Goal: Task Accomplishment & Management: Use online tool/utility

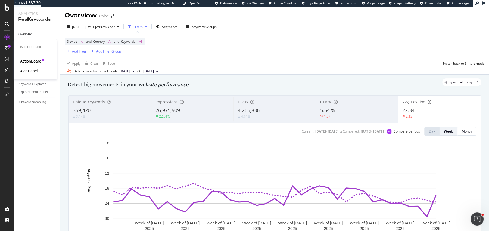
scroll to position [21, 0]
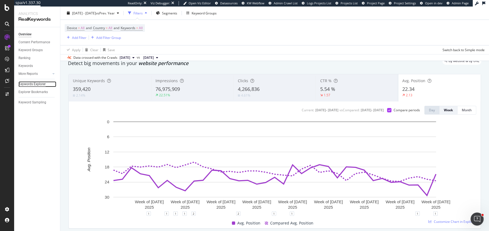
click at [21, 85] on div "Keywords Explorer" at bounding box center [31, 84] width 27 height 6
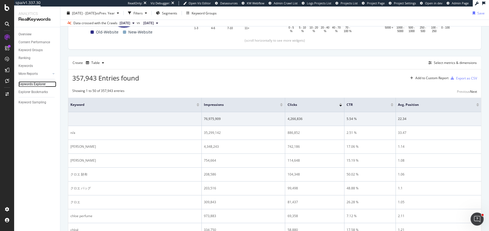
scroll to position [116, 0]
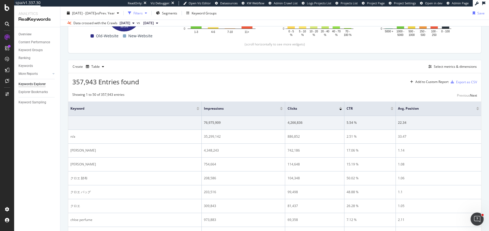
click at [143, 11] on div "Filters" at bounding box center [138, 13] width 9 height 5
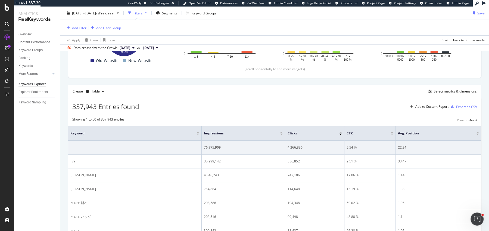
scroll to position [140, 0]
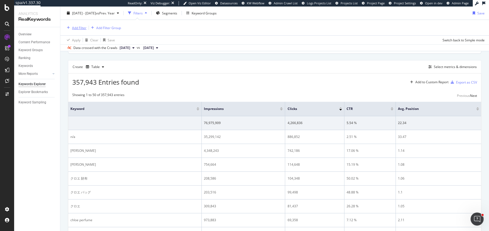
click at [74, 27] on div "Add Filter" at bounding box center [79, 27] width 14 height 5
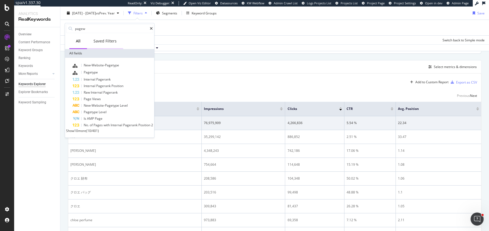
type input "page"
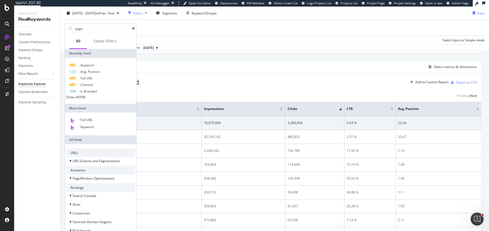
scroll to position [29, 0]
type input "pagewo"
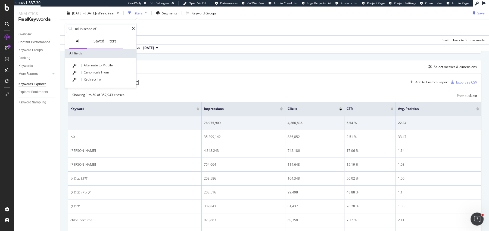
click at [96, 39] on div "Saved Filters" at bounding box center [105, 40] width 23 height 5
click at [79, 41] on div "All" at bounding box center [78, 40] width 5 height 5
click at [91, 32] on input "url in scope of" at bounding box center [103, 28] width 57 height 8
type input "optimi"
click at [105, 64] on span "Optimizations" at bounding box center [95, 65] width 23 height 5
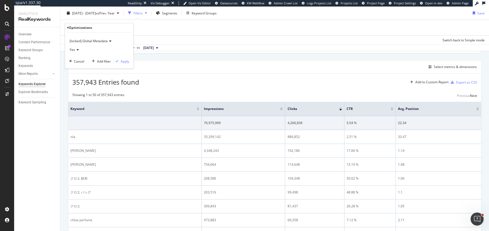
click at [86, 41] on span "[locked] Global Metadata" at bounding box center [89, 41] width 38 height 5
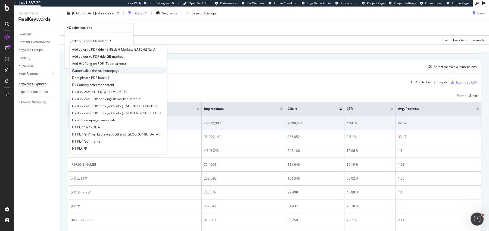
scroll to position [10, 0]
click at [91, 62] on span "Add Hreflang on PDP (Top markets)" at bounding box center [99, 63] width 54 height 5
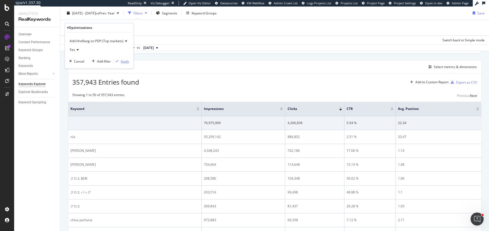
click at [123, 59] on div "Apply" at bounding box center [125, 61] width 8 height 5
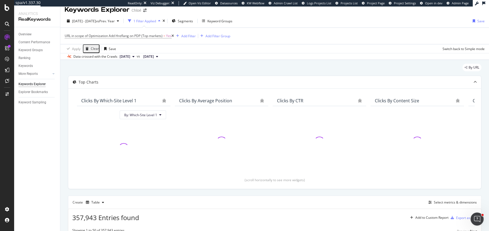
scroll to position [6, 0]
click at [29, 34] on div "Overview" at bounding box center [24, 35] width 13 height 6
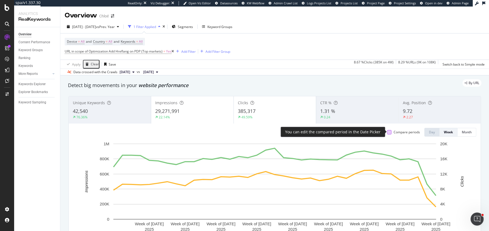
click at [390, 131] on div at bounding box center [389, 132] width 4 height 4
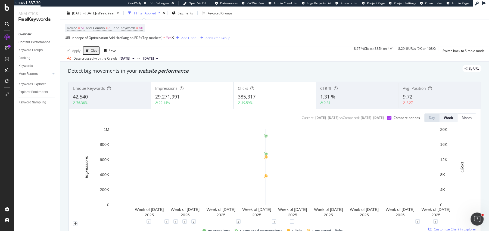
scroll to position [15, 0]
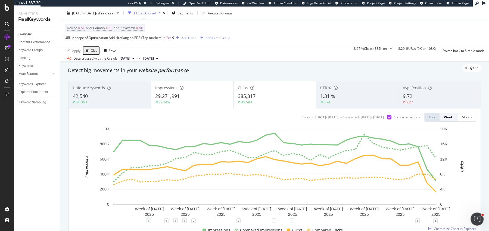
click at [211, 97] on div "29,271,991" at bounding box center [192, 96] width 74 height 7
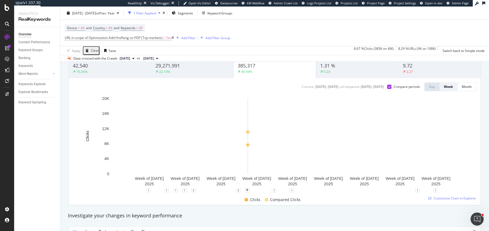
scroll to position [42, 0]
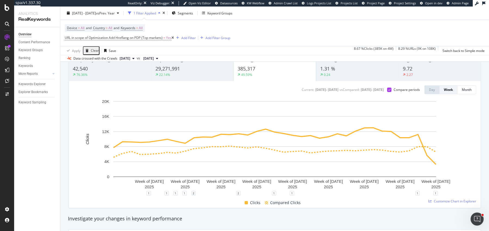
click at [175, 94] on div "Current: 2025 Jan. 1st - 2025 Sep. 13th vs Compared : 2024 Jan. 3rd - 2024 Sep.…" at bounding box center [275, 144] width 412 height 127
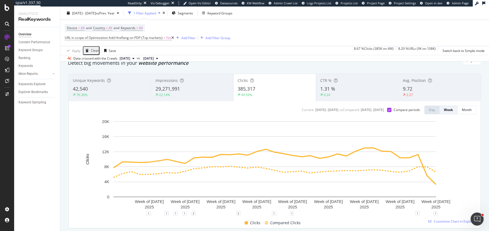
click at [91, 17] on div "2025 Jan. 1st - Sep. 13th vs Prev. Year 1 Filter Applied Segments Keyword Groups" at bounding box center [274, 14] width 429 height 11
click at [92, 16] on div "2025 Jan. 1st - Sep. 13th vs Prev. Year" at bounding box center [93, 13] width 57 height 8
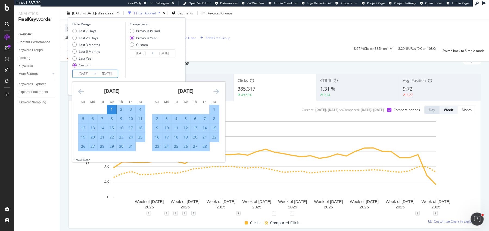
click at [80, 71] on input "2025/01/01" at bounding box center [84, 74] width 22 height 8
click at [215, 91] on icon "Move forward to switch to the next month." at bounding box center [217, 91] width 6 height 7
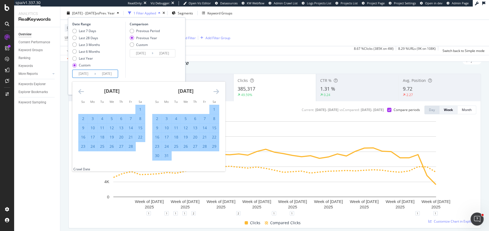
click at [185, 146] on div "26" at bounding box center [185, 146] width 9 height 5
type input "2025/03/26"
type input "2024/03/27"
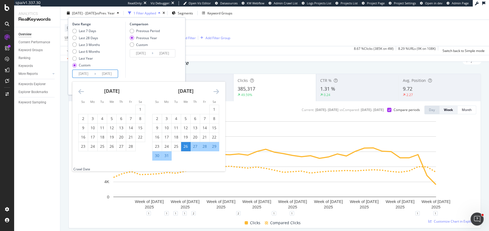
click at [216, 92] on icon "Move forward to switch to the next month." at bounding box center [217, 91] width 6 height 7
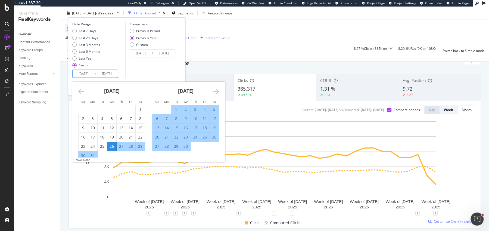
click at [216, 92] on icon "Move forward to switch to the next month." at bounding box center [217, 91] width 6 height 7
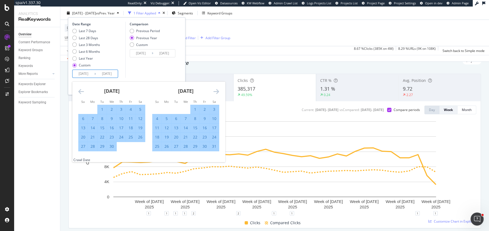
click at [216, 92] on icon "Move forward to switch to the next month." at bounding box center [217, 91] width 6 height 7
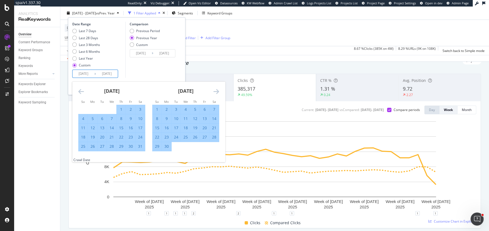
click at [164, 70] on div "Comparison Previous Period Previous Year Custom 2024/03/27 Navigate forward to …" at bounding box center [151, 50] width 52 height 56
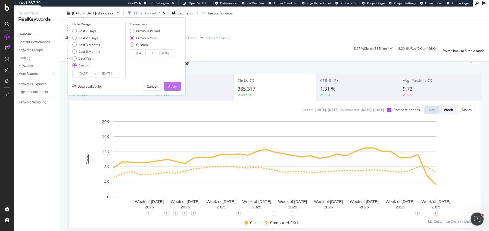
click at [175, 87] on div "Apply" at bounding box center [172, 86] width 8 height 5
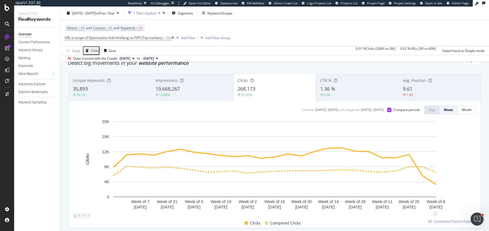
click at [261, 66] on div "Detect big movements in your website performance" at bounding box center [274, 63] width 419 height 13
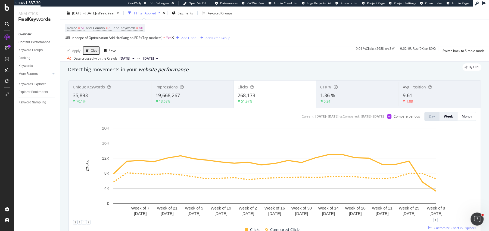
scroll to position [22, 0]
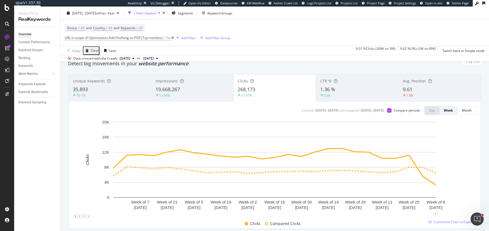
click at [119, 34] on span "URL in scope of Optimization Add Hreflang on PDP (Top markets) = Yes" at bounding box center [119, 38] width 109 height 8
click at [118, 38] on span "URL in scope of Optimization Add Hreflang on PDP (Top markets)" at bounding box center [114, 37] width 98 height 5
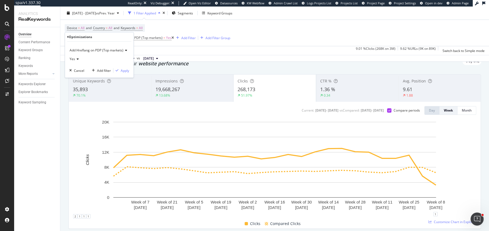
click at [105, 55] on div "Yes" at bounding box center [99, 59] width 60 height 9
click at [100, 52] on span "Add Hreflang on PDP (Top markets)" at bounding box center [97, 50] width 54 height 5
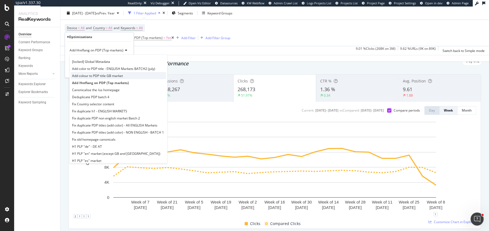
click at [93, 73] on span "Add colour to PDP title GB market" at bounding box center [97, 75] width 51 height 5
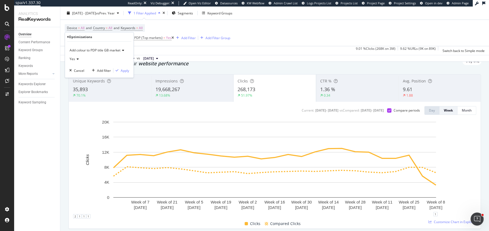
click at [97, 46] on div "Add colour to PDP title GB market" at bounding box center [99, 50] width 60 height 9
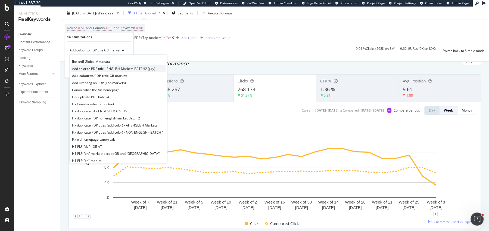
click at [93, 65] on div "Add color to PDP title - ENGLISH Markets BATCH2 (july)" at bounding box center [118, 68] width 95 height 7
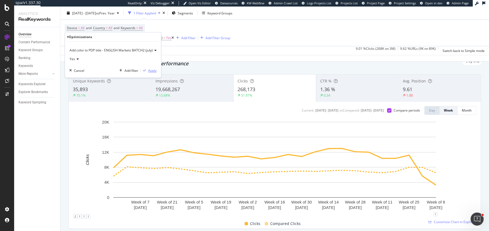
click at [150, 69] on div "Apply" at bounding box center [152, 70] width 8 height 5
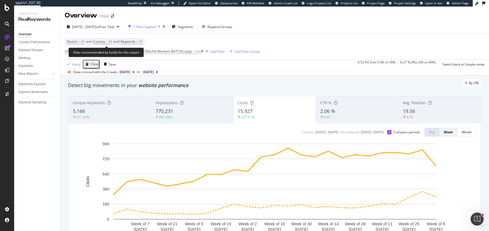
click at [137, 52] on div "Filter recommended by botify for this report" at bounding box center [106, 53] width 75 height 10
click at [149, 52] on span "URL in scope of Optimization Add color to PDP title - ENGLISH Markets BATCH2 (j…" at bounding box center [128, 51] width 127 height 5
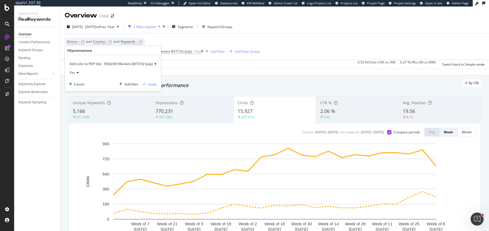
click at [107, 66] on div "Add color to PDP title - ENGLISH Markets BATCH2 (july)" at bounding box center [112, 64] width 87 height 9
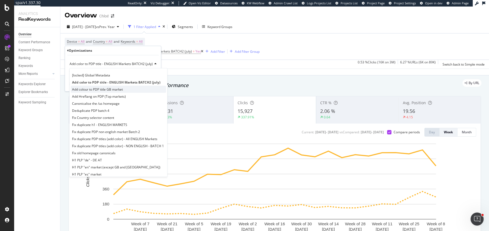
click at [91, 86] on div "Add colour to PDP title GB market" at bounding box center [118, 89] width 95 height 7
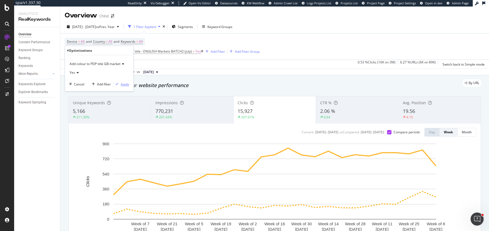
click at [126, 83] on div "Apply" at bounding box center [125, 84] width 8 height 5
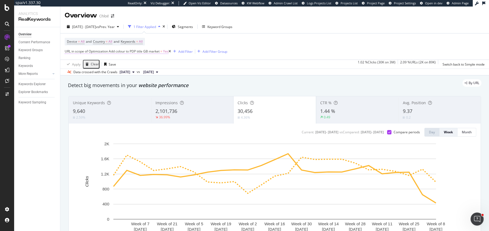
click at [117, 51] on span "URL in scope of Optimization Add colour to PDP title GB market" at bounding box center [112, 51] width 95 height 5
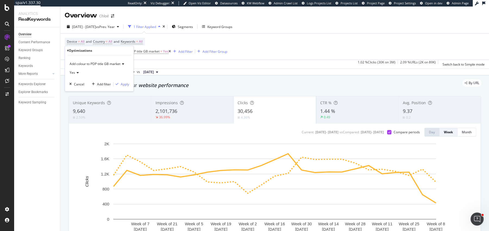
click at [99, 66] on span "Add colour to PDP title GB market" at bounding box center [95, 63] width 51 height 5
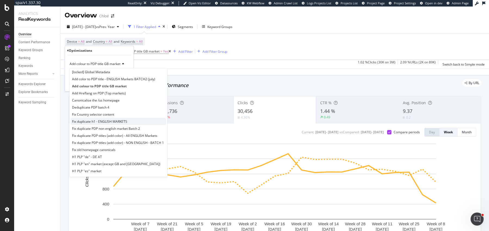
scroll to position [8, 0]
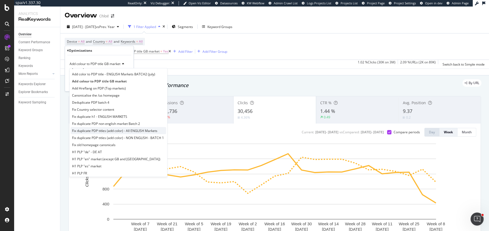
click at [113, 129] on span "Fix duplicate PDP titles (add color) - All ENGLISH Markets" at bounding box center [114, 130] width 85 height 5
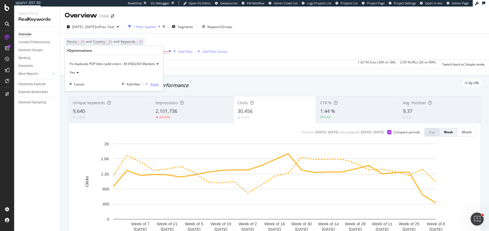
click at [150, 83] on div "Apply" at bounding box center [154, 84] width 8 height 5
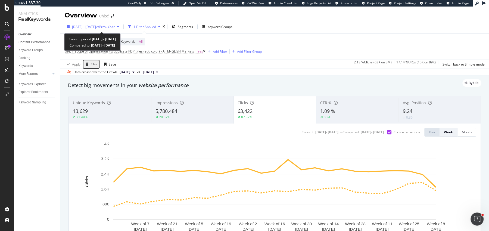
click at [91, 30] on div "2025 Mar. 26th - Sep. 13th vs Prev. Year" at bounding box center [93, 27] width 57 height 8
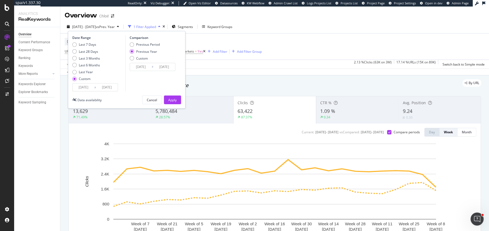
click at [83, 85] on input "2025/03/26" at bounding box center [84, 88] width 22 height 8
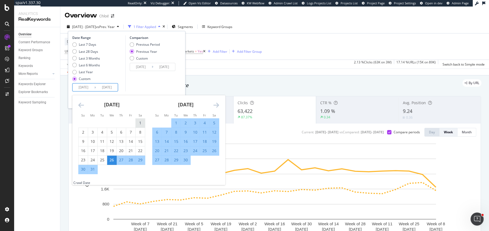
click at [138, 123] on div "1" at bounding box center [140, 122] width 9 height 5
type input "2025/03/01"
type input "2024/03/02"
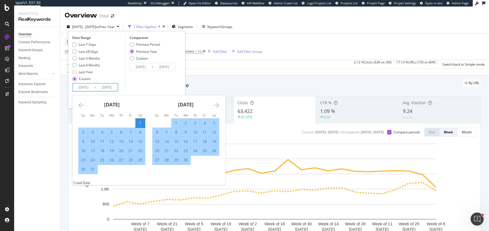
click at [150, 89] on div "Comparison Previous Period Previous Year Custom 2024/03/02 Navigate forward to …" at bounding box center [151, 63] width 52 height 56
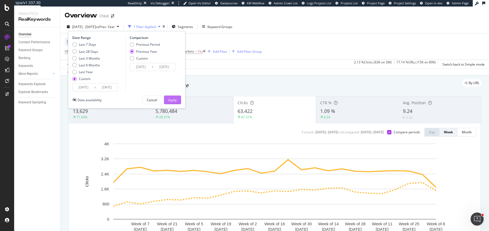
click at [174, 96] on div "Apply" at bounding box center [172, 100] width 8 height 8
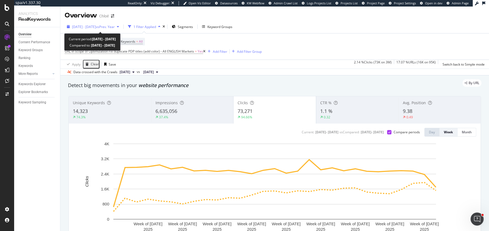
click at [96, 25] on span "2025 Mar. 1st - Sep. 13th" at bounding box center [84, 26] width 24 height 5
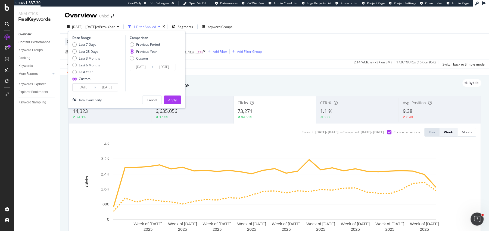
click at [80, 92] on div "Date Range Last 7 Days Last 28 Days Last 3 Months Last 6 Months Last Year Custo…" at bounding box center [127, 70] width 118 height 78
click at [81, 91] on input "2025/03/01" at bounding box center [84, 88] width 22 height 8
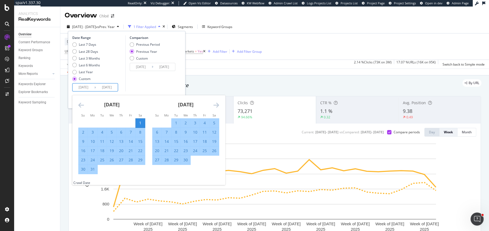
click at [82, 104] on icon "Move backward to switch to the previous month." at bounding box center [81, 105] width 6 height 7
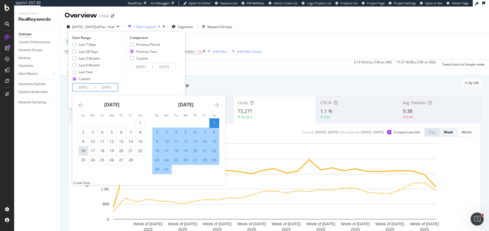
click at [87, 152] on div "16" at bounding box center [83, 150] width 9 height 5
type input "2025/02/16"
type input "2024/02/18"
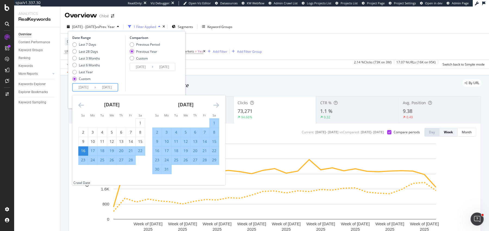
click at [167, 90] on div "Comparison Previous Period Previous Year Custom 2024/02/18 Navigate forward to …" at bounding box center [151, 63] width 52 height 56
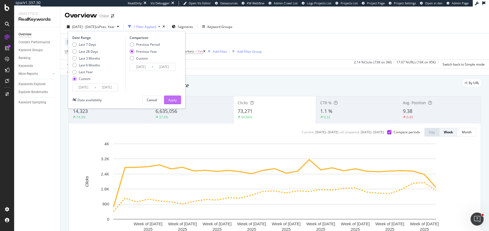
click at [173, 98] on div "Apply" at bounding box center [172, 100] width 8 height 5
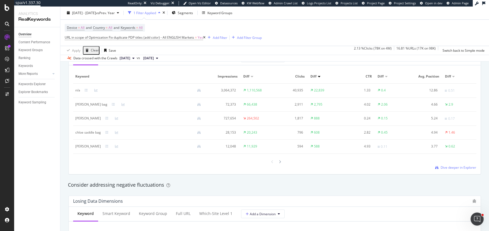
scroll to position [522, 0]
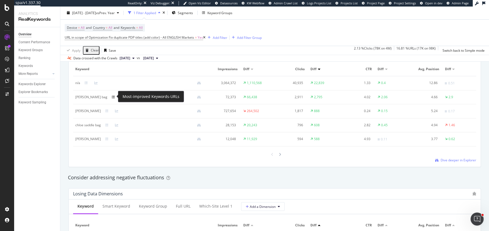
click at [115, 96] on icon at bounding box center [113, 96] width 3 height 3
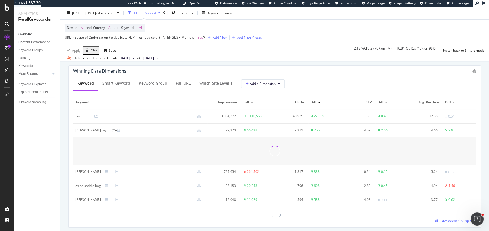
scroll to position [487, 0]
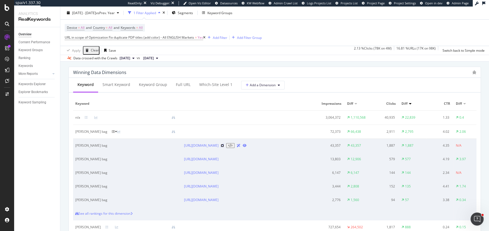
click at [224, 146] on icon at bounding box center [222, 145] width 3 height 3
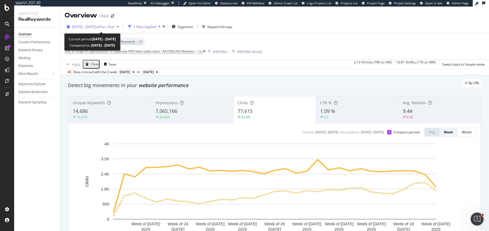
click at [102, 30] on div "2025 Feb. 16th - Sep. 13th vs Prev. Year" at bounding box center [93, 27] width 57 height 8
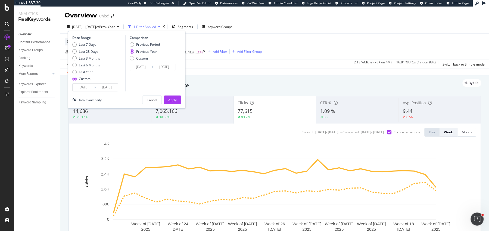
click at [79, 90] on input "2025/02/16" at bounding box center [84, 88] width 22 height 8
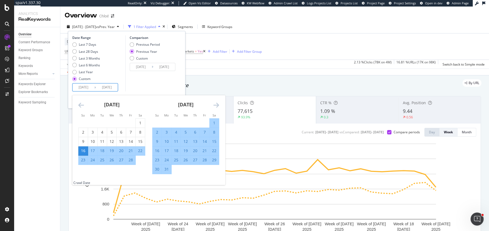
click at [179, 130] on div "4" at bounding box center [176, 131] width 9 height 5
type input "2025/03/04"
type input "2024/03/05"
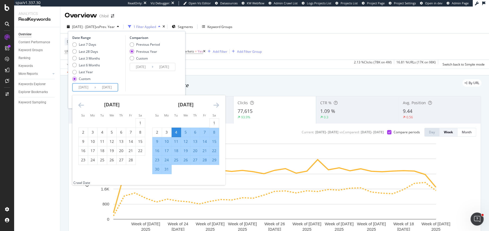
click at [176, 96] on div "March 2025" at bounding box center [185, 106] width 67 height 23
click at [175, 88] on div "Comparison Previous Period Previous Year Custom 2024/03/05 Navigate forward to …" at bounding box center [151, 63] width 52 height 56
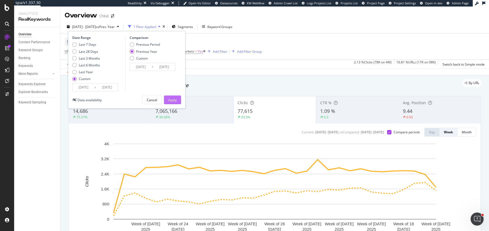
click at [175, 95] on button "Apply" at bounding box center [172, 99] width 17 height 9
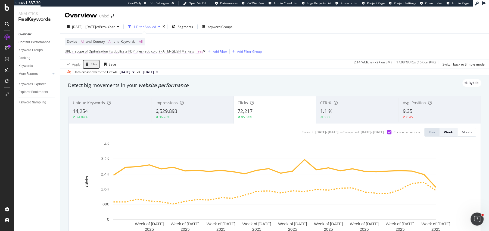
click at [138, 49] on span "URL in scope of Optimization Fix duplicate PDP titles (add color) - All ENGLISH…" at bounding box center [129, 51] width 129 height 5
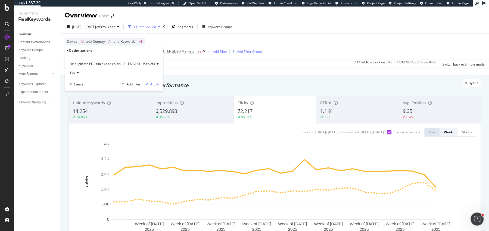
click at [104, 64] on span "Fix duplicate PDP titles (add color) - All ENGLISH Markets" at bounding box center [112, 63] width 85 height 5
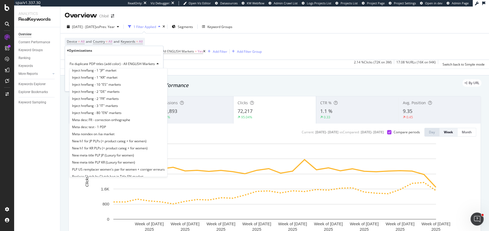
scroll to position [168, 0]
click at [91, 140] on span "New h1 for JP PLPs (+ product categ + for women)" at bounding box center [109, 140] width 75 height 5
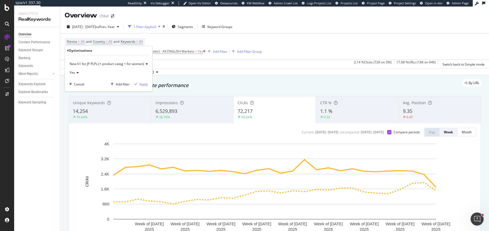
click at [138, 81] on div "Add filter Apply" at bounding box center [128, 83] width 39 height 5
click at [138, 82] on div "Apply" at bounding box center [140, 84] width 16 height 5
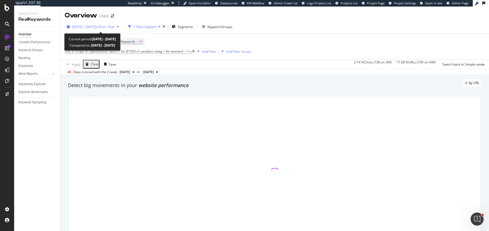
click at [83, 27] on span "2025 Mar. 4th - Sep. 13th" at bounding box center [84, 26] width 24 height 5
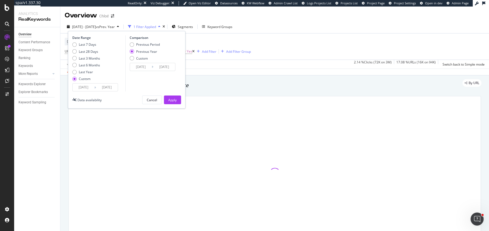
click at [81, 88] on input "2025/03/04" at bounding box center [84, 88] width 22 height 8
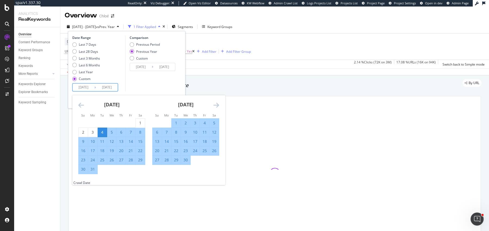
click at [156, 133] on div "6" at bounding box center [157, 131] width 9 height 5
type input "2025/04/06"
type input "2024/04/07"
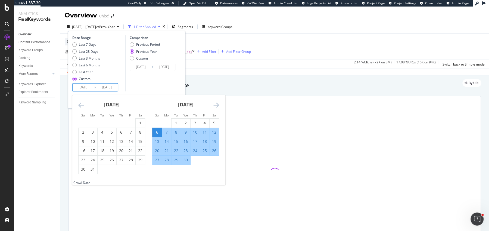
click at [216, 102] on icon "Move forward to switch to the next month." at bounding box center [217, 105] width 6 height 7
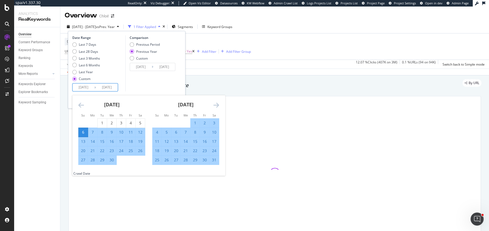
click at [216, 160] on div "31" at bounding box center [214, 159] width 9 height 5
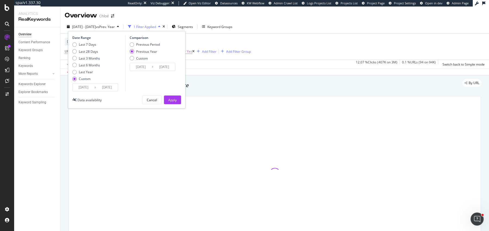
type input "2025/05/31"
type input "2024/06/01"
click at [168, 99] on div "Apply" at bounding box center [172, 100] width 8 height 5
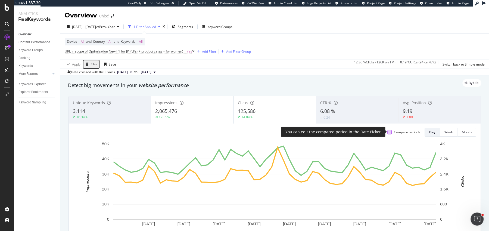
click at [389, 130] on div at bounding box center [390, 132] width 4 height 4
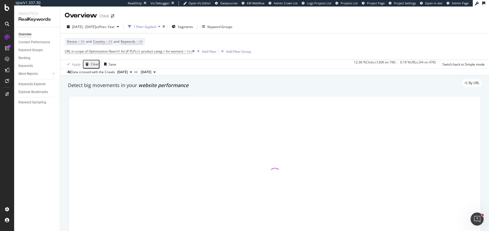
click at [199, 122] on div at bounding box center [275, 173] width 412 height 154
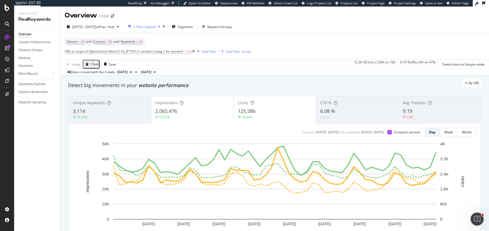
click at [199, 122] on div "Impressions 2,065,476 19.55%" at bounding box center [192, 110] width 82 height 24
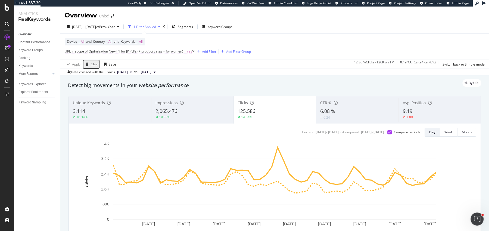
click at [155, 51] on span "URL in scope of Optimization New h1 for JP PLPs (+ product categ + for women)" at bounding box center [124, 51] width 119 height 5
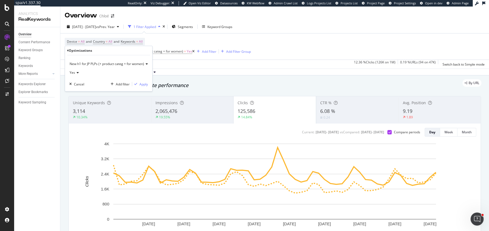
click at [108, 63] on span "New h1 for JP PLPs (+ product categ + for women)" at bounding box center [107, 63] width 75 height 5
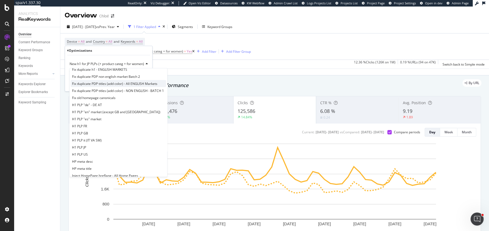
scroll to position [42, 0]
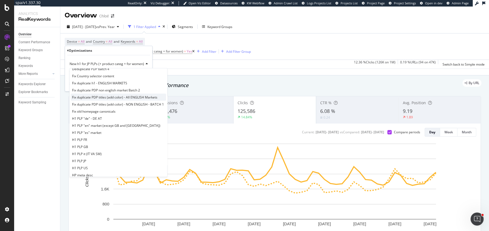
click at [97, 97] on span "Fix duplicate PDP titles (add color) - All ENGLISH Markets" at bounding box center [114, 97] width 85 height 5
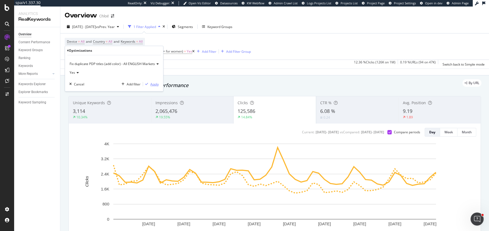
click at [151, 82] on div "Apply" at bounding box center [154, 84] width 8 height 5
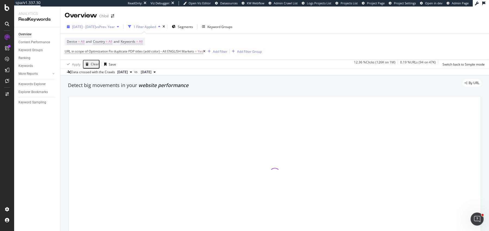
click at [108, 23] on div "2025 Apr. 6th - May. 31st vs Prev. Year" at bounding box center [93, 27] width 57 height 8
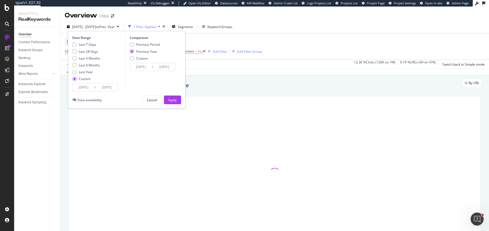
click at [81, 88] on input "2025/04/06" at bounding box center [84, 88] width 22 height 8
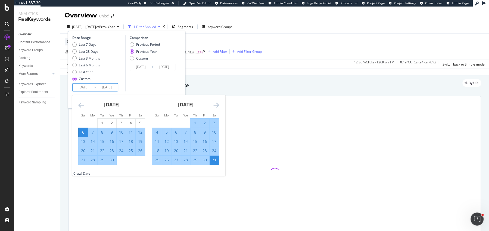
click at [80, 106] on icon "Move backward to switch to the previous month." at bounding box center [81, 105] width 6 height 7
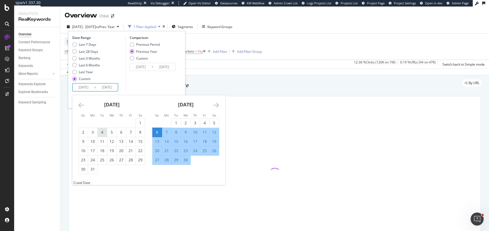
click at [101, 133] on div "4" at bounding box center [102, 131] width 9 height 5
type input "2025/03/04"
type input "2024/03/05"
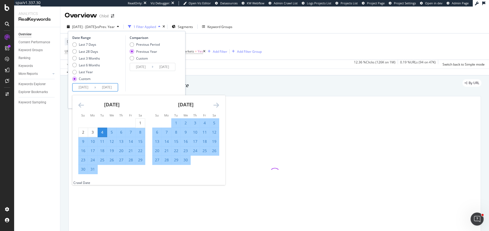
click at [160, 88] on div "Comparison Previous Period Previous Year Custom 2024/03/05 Navigate forward to …" at bounding box center [151, 63] width 52 height 56
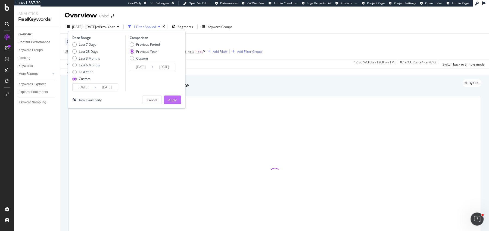
click at [176, 101] on div "Apply" at bounding box center [172, 100] width 8 height 5
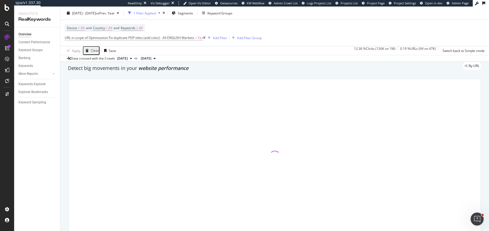
scroll to position [18, 0]
click at [109, 19] on div "2025 Mar. 4th - May. 31st vs Prev. Year 1 Filter Applied Segments Keyword Groups" at bounding box center [274, 14] width 429 height 11
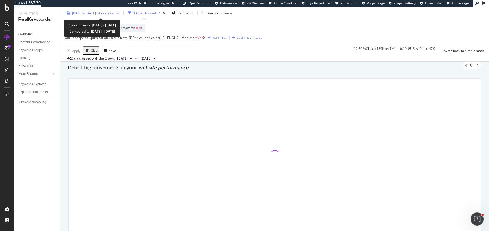
click at [113, 13] on span "vs Prev. Year" at bounding box center [105, 13] width 19 height 5
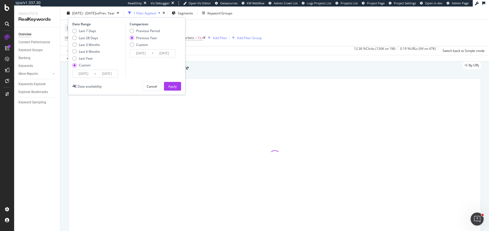
click at [101, 76] on input "2025/05/31" at bounding box center [107, 74] width 22 height 8
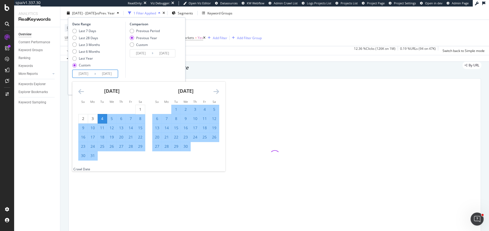
click at [215, 91] on icon "Move forward to switch to the next month." at bounding box center [217, 91] width 6 height 7
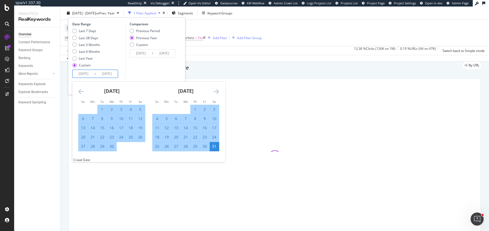
click at [215, 91] on icon "Move forward to switch to the next month." at bounding box center [217, 91] width 6 height 7
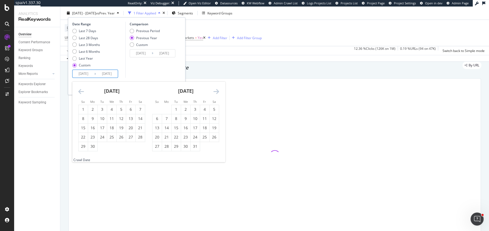
click at [215, 91] on icon "Move forward to switch to the next month." at bounding box center [217, 91] width 6 height 7
drag, startPoint x: 158, startPoint y: 128, endPoint x: 158, endPoint y: 118, distance: 9.8
click at [158, 128] on div "14" at bounding box center [157, 127] width 9 height 5
type input "2025/09/14"
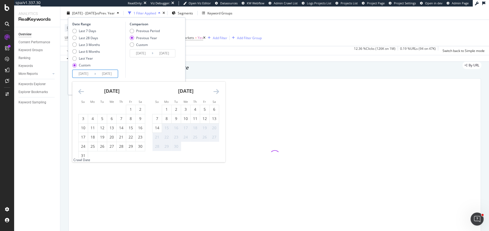
type input "2024/09/15"
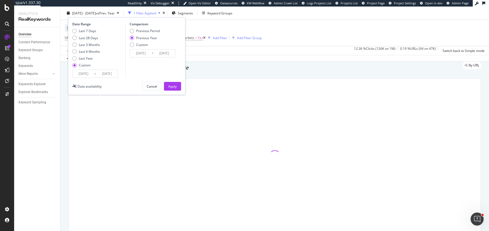
click at [160, 73] on div "Comparison Previous Period Previous Year Custom 2024/03/05 Navigate forward to …" at bounding box center [151, 50] width 52 height 56
click at [167, 84] on button "Apply" at bounding box center [172, 86] width 17 height 9
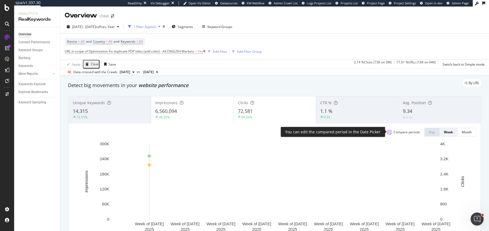
click at [390, 131] on div at bounding box center [389, 132] width 4 height 4
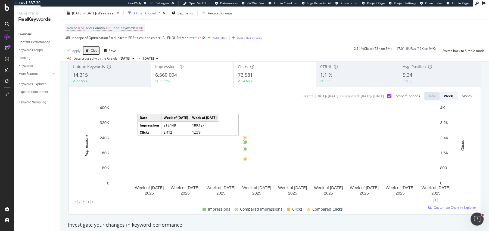
scroll to position [42, 0]
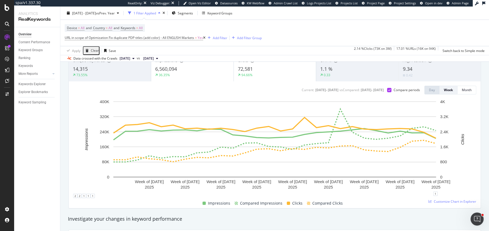
click at [211, 74] on div "36.35%" at bounding box center [192, 75] width 74 height 5
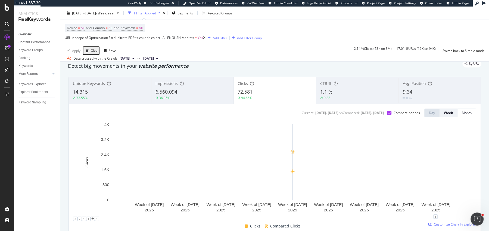
scroll to position [0, 0]
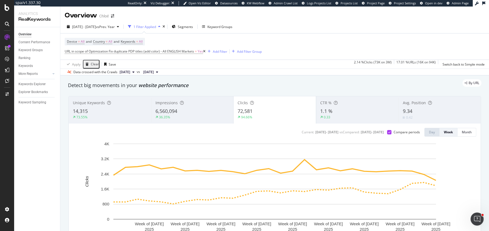
click at [353, 113] on div "1.1 %" at bounding box center [357, 111] width 74 height 7
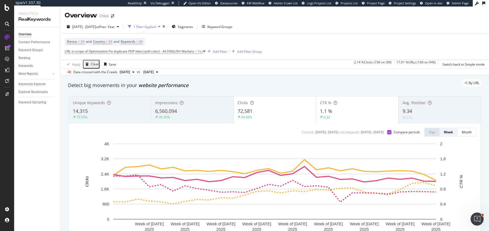
click at [367, 115] on div "0.33" at bounding box center [357, 117] width 74 height 5
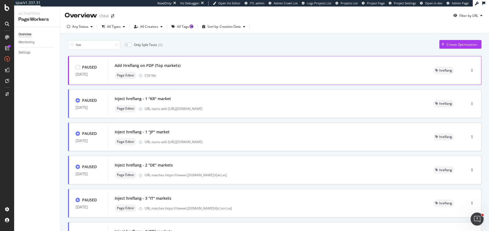
click at [116, 66] on div "Add Hreflang on PDP (Top markets)" at bounding box center [148, 65] width 66 height 5
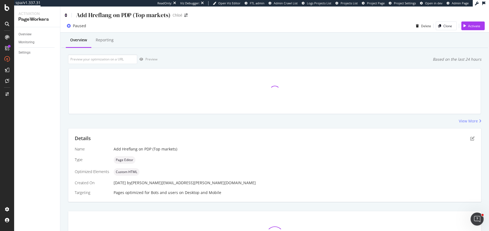
click at [67, 14] on icon at bounding box center [66, 15] width 2 height 4
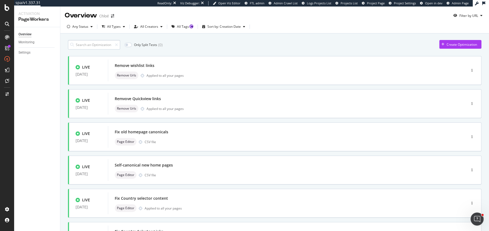
click at [89, 43] on input at bounding box center [94, 45] width 52 height 10
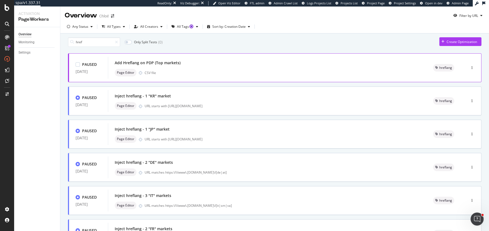
click at [214, 61] on div "Add Hreflang on PDP (Top markets) Page Editor CSV file" at bounding box center [267, 68] width 319 height 22
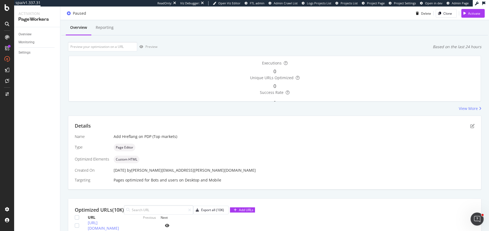
scroll to position [13, 0]
click at [113, 31] on div "Reporting" at bounding box center [104, 27] width 27 height 15
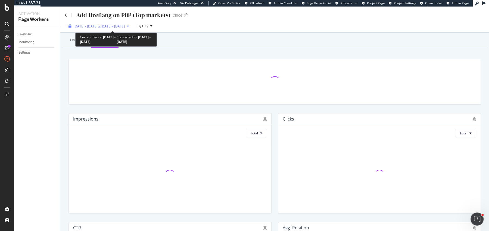
click at [121, 29] on div "2025 Aug. 18th - Sep. 14th vs 2025 Jul. 21st - Aug. 17th" at bounding box center [98, 26] width 65 height 5
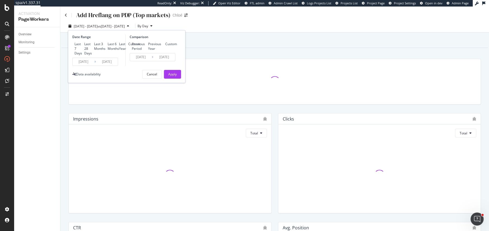
click at [94, 51] on div "Last 3 Months" at bounding box center [99, 46] width 11 height 9
type input "2025/06/15"
type input "2025/03/15"
type input "2025/06/14"
click at [168, 76] on div "Apply" at bounding box center [172, 74] width 8 height 5
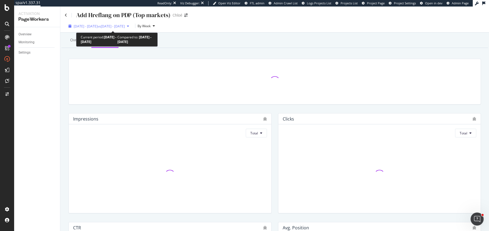
click at [95, 25] on span "2025 Jun. 15th - Sep. 14th" at bounding box center [86, 26] width 24 height 5
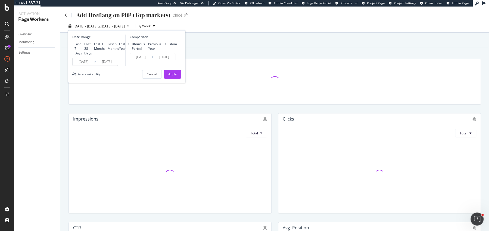
click at [108, 51] on div "Last 6 Months" at bounding box center [113, 46] width 11 height 9
type input "2025/03/15"
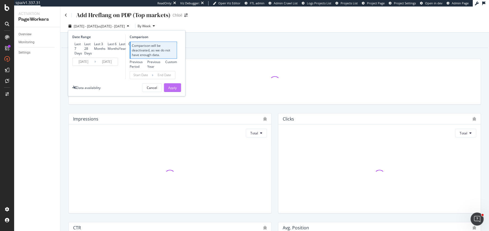
click at [171, 90] on div "Apply" at bounding box center [172, 87] width 8 height 5
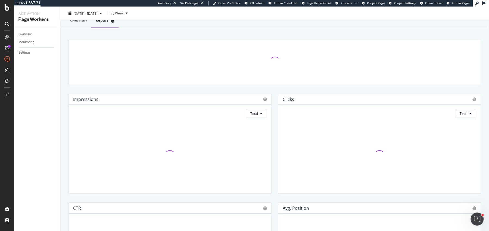
scroll to position [17, 0]
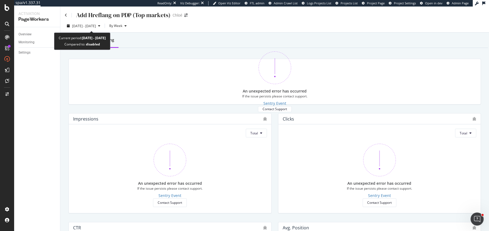
click at [79, 38] on div "Current period: [DATE] - [DATE]" at bounding box center [82, 38] width 47 height 6
click at [71, 41] on div "Overview" at bounding box center [78, 39] width 17 height 5
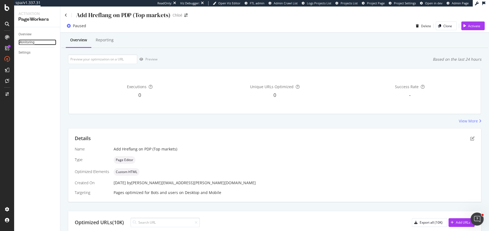
click at [30, 42] on div "Monitoring" at bounding box center [26, 42] width 16 height 6
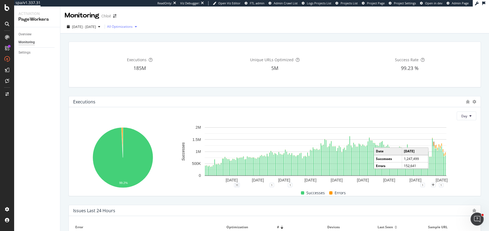
click at [133, 25] on div "All Optimizations" at bounding box center [120, 26] width 26 height 3
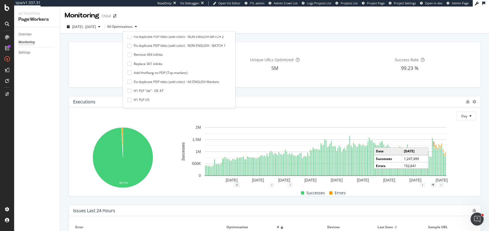
scroll to position [267, 0]
click at [153, 70] on div "Add Hreflang on PDP (Top markets)" at bounding box center [161, 69] width 54 height 5
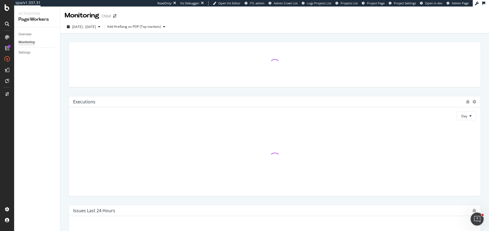
click at [262, 89] on div at bounding box center [274, 64] width 419 height 54
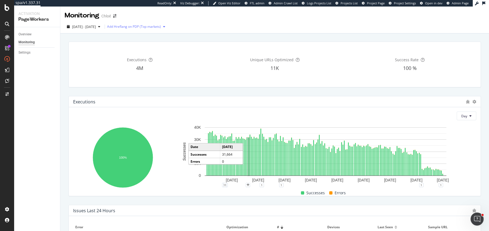
click at [146, 30] on div "Add Hreflang on PDP (Top markets)" at bounding box center [137, 27] width 60 height 8
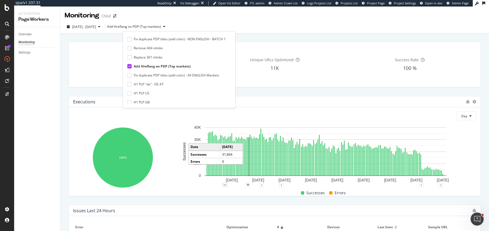
scroll to position [266, 0]
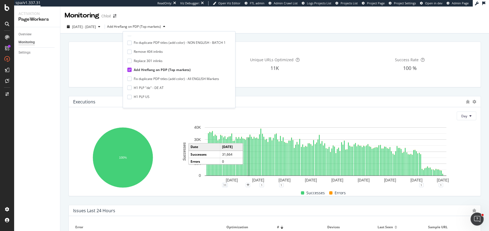
click at [130, 66] on div "All Optimizations New meta title PLP KR (Luxury for women) New meta title PLP J…" at bounding box center [179, 70] width 104 height 68
click at [130, 68] on div at bounding box center [129, 70] width 4 height 4
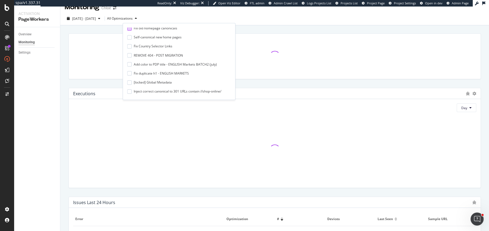
scroll to position [88, 0]
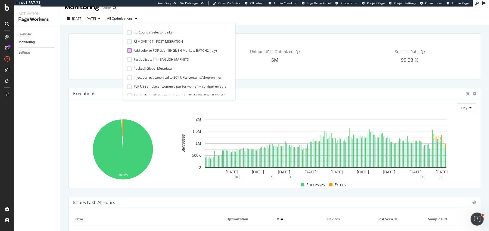
click at [130, 52] on div at bounding box center [129, 50] width 4 height 4
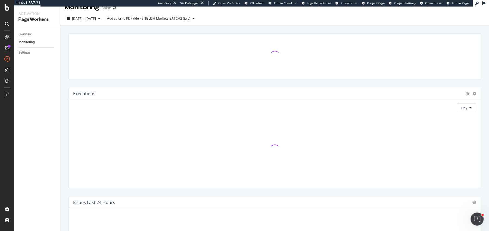
click at [106, 60] on div at bounding box center [274, 56] width 403 height 36
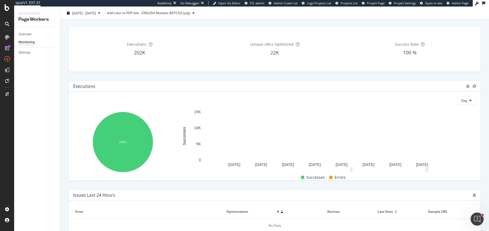
scroll to position [16, 0]
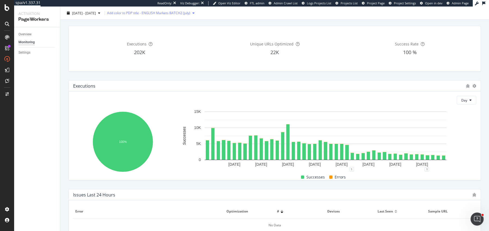
click at [153, 11] on div "Add color to PDP title - ENGLISH Markets BATCH2 (july)" at bounding box center [148, 12] width 83 height 3
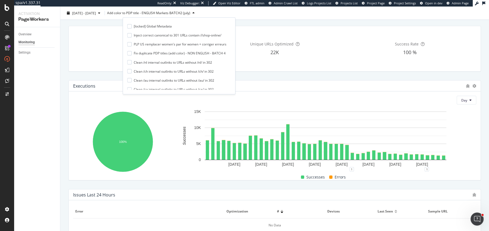
scroll to position [93, 0]
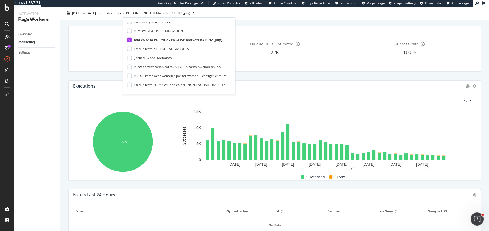
click at [129, 38] on icon at bounding box center [129, 39] width 2 height 3
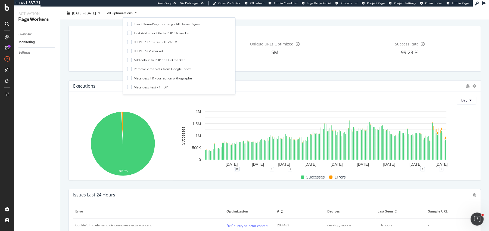
scroll to position [372, 0]
click at [138, 57] on div "Add colour to PDP title GB market" at bounding box center [159, 57] width 51 height 5
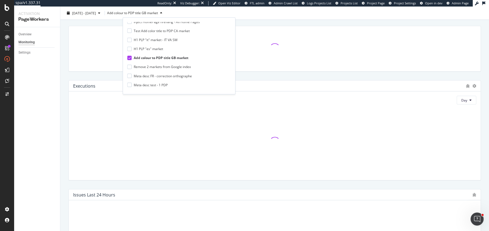
click at [270, 72] on div at bounding box center [274, 48] width 419 height 54
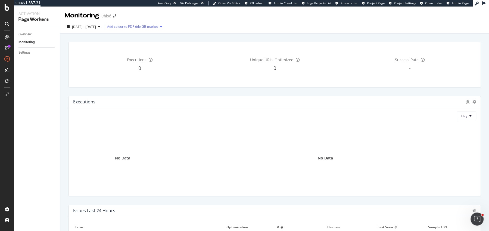
click at [131, 28] on div "Add colour to PDP title GB market" at bounding box center [132, 26] width 51 height 3
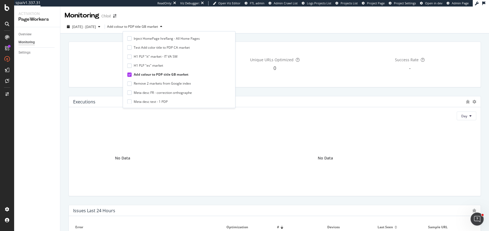
scroll to position [384, 0]
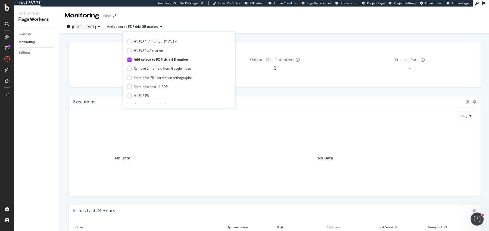
click at [131, 57] on div at bounding box center [129, 59] width 4 height 4
click at [227, 9] on div "Monitoring Chloé" at bounding box center [274, 14] width 429 height 14
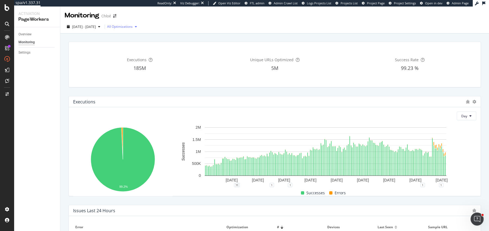
click at [124, 24] on div "All Optimizations" at bounding box center [123, 27] width 32 height 8
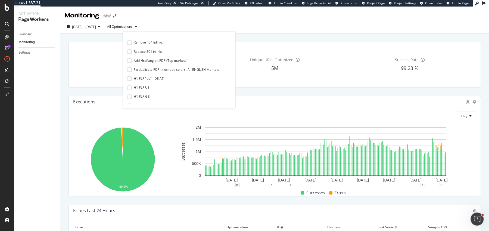
scroll to position [278, 0]
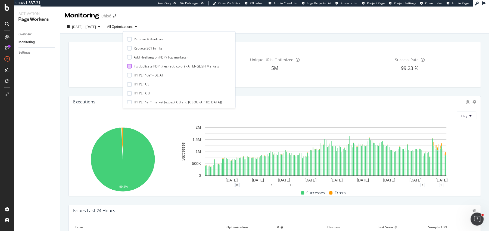
click at [162, 68] on div "Fix duplicate PDP titles (add color) - All ENGLISH Markets" at bounding box center [176, 66] width 85 height 5
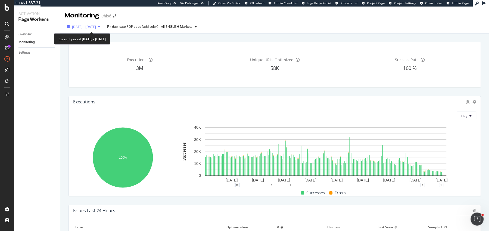
click at [76, 28] on span "2025 Mar. 15th - Sep. 14th" at bounding box center [84, 26] width 24 height 5
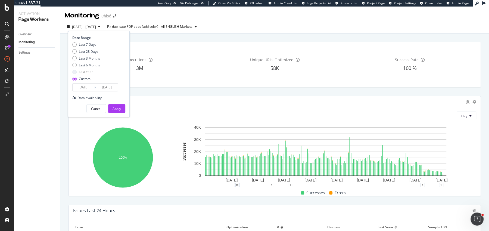
click at [85, 88] on input "2025/03/15" at bounding box center [84, 88] width 22 height 8
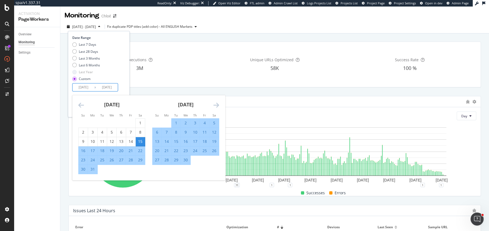
click at [78, 104] on div "March 2025 1 2 3 4 5 6 7 8 9 10 11 12 13 14 15 16 17 18 19 20 21 22 23 24 25 26…" at bounding box center [112, 134] width 74 height 79
click at [78, 104] on icon "Move backward to switch to the previous month." at bounding box center [81, 105] width 6 height 7
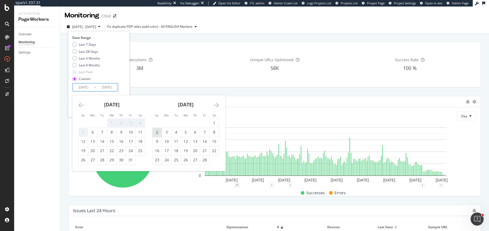
click at [154, 131] on div "2" at bounding box center [157, 131] width 9 height 5
type input "2025/02/02"
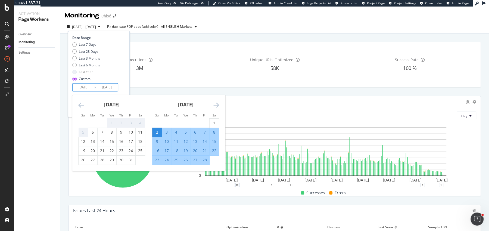
click at [111, 81] on div "Last 7 Days Last 28 Days Last 3 Months Last 6 Months Last Year Custom" at bounding box center [98, 62] width 52 height 41
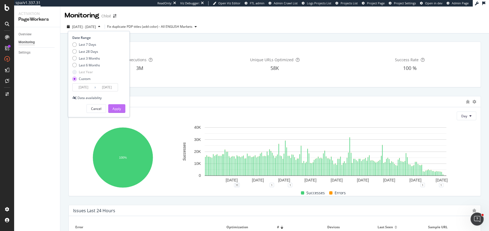
click at [122, 109] on button "Apply" at bounding box center [116, 108] width 17 height 9
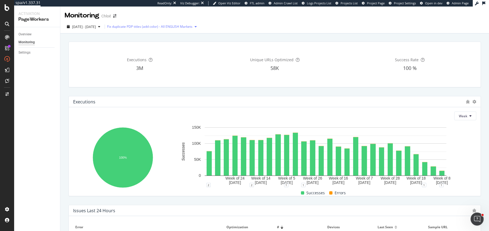
click at [147, 27] on div "Fix duplicate PDP titles (add color) - All ENGLISH Markets" at bounding box center [149, 26] width 85 height 3
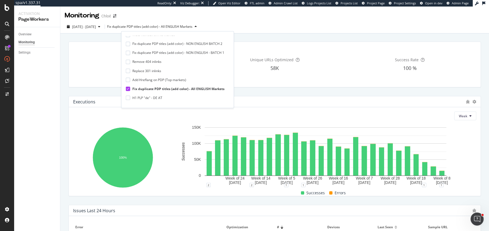
scroll to position [270, 0]
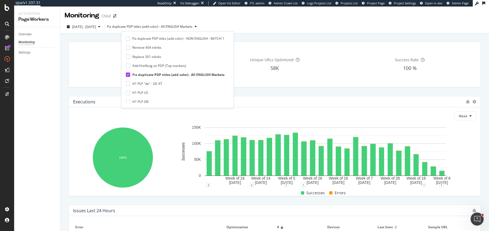
click at [130, 75] on div at bounding box center [128, 75] width 4 height 4
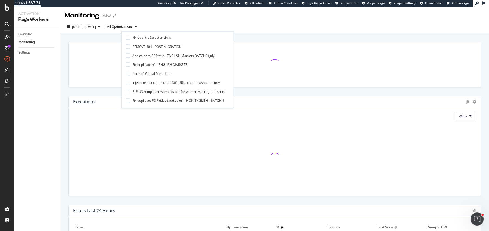
scroll to position [88, 0]
click at [143, 67] on div "Fix duplicate h1 - ENGLISH MARKETS" at bounding box center [159, 67] width 55 height 5
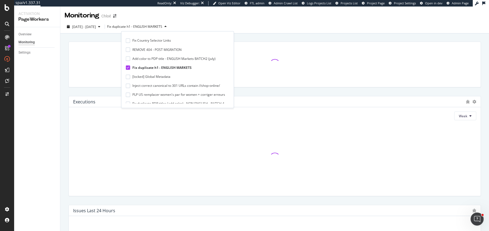
click at [239, 14] on div "Monitoring Chloé" at bounding box center [274, 14] width 429 height 14
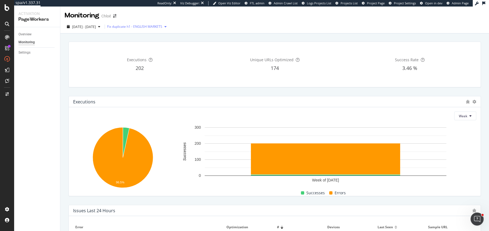
click at [134, 28] on div "Fix duplicate h1 - ENGLISH MARKETS" at bounding box center [134, 26] width 55 height 3
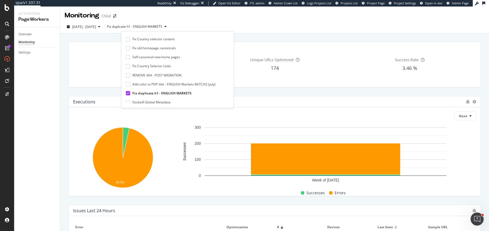
scroll to position [100, 0]
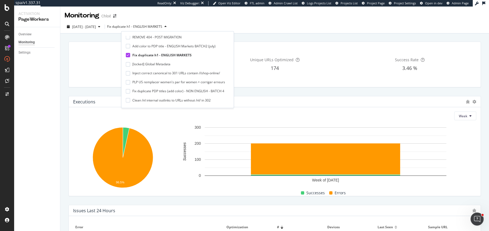
click at [130, 56] on div at bounding box center [128, 55] width 4 height 4
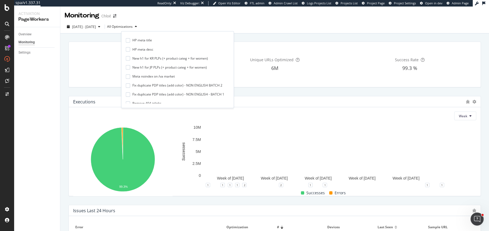
scroll to position [215, 0]
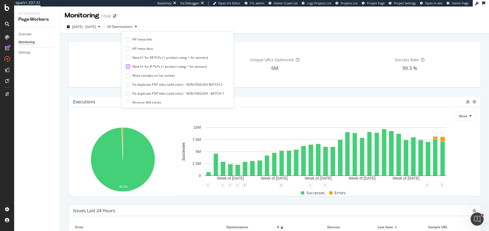
click at [128, 65] on div at bounding box center [128, 66] width 4 height 4
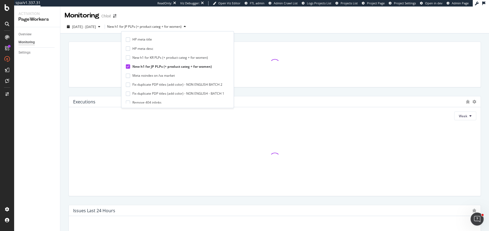
click at [250, 35] on div "Executions Week Issues Last 24 Hours Executions per Bots & Users Bots Week" at bounding box center [274, 235] width 429 height 404
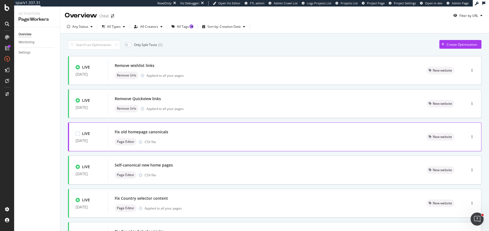
scroll to position [187, 0]
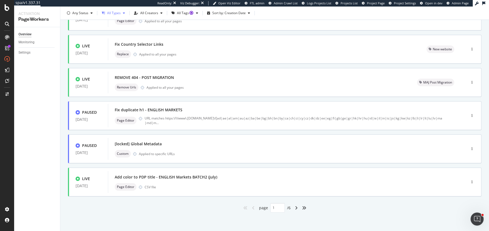
click at [114, 13] on div "All Types" at bounding box center [114, 12] width 14 height 3
click at [92, 13] on icon "button" at bounding box center [92, 12] width 2 height 3
click at [83, 33] on div "( 14 )" at bounding box center [86, 33] width 6 height 5
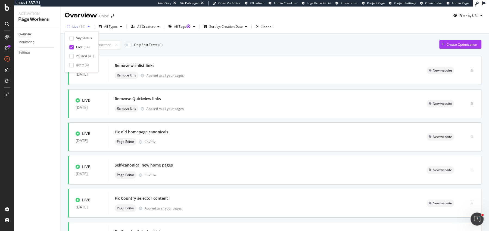
click at [80, 29] on div "Live ( 14 )" at bounding box center [78, 27] width 27 height 8
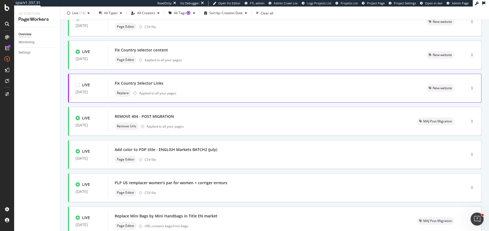
scroll to position [187, 0]
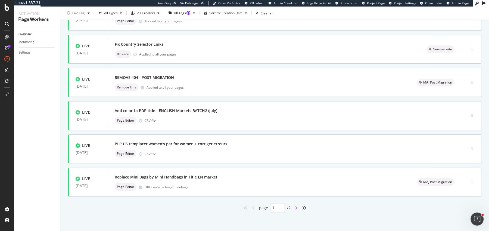
click at [296, 209] on icon "angle-right" at bounding box center [296, 208] width 3 height 4
type input "2"
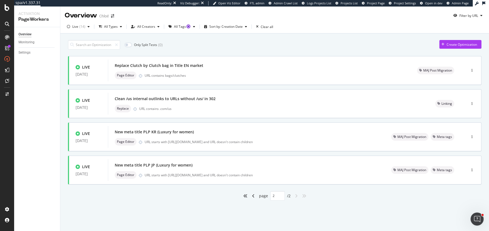
scroll to position [0, 0]
click at [236, 177] on div "Page Editor URL starts with https://www.chloe.com/ja-jp/c/ and URL doesn't cont…" at bounding box center [247, 175] width 264 height 8
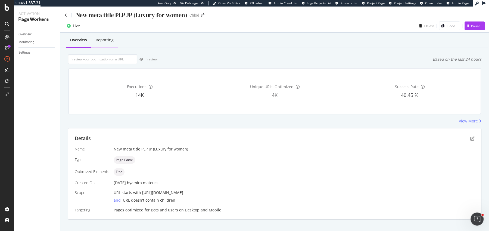
click at [109, 44] on div "Reporting" at bounding box center [104, 40] width 27 height 15
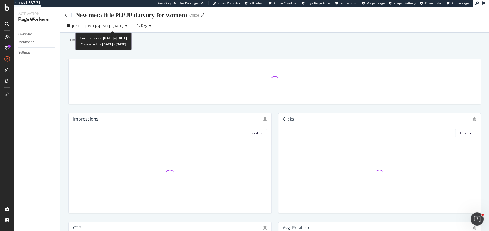
click at [80, 40] on div "Current period: 2025 Aug. 18th - Sep. 14th" at bounding box center [103, 38] width 47 height 6
click at [65, 40] on div "Overview Reporting" at bounding box center [274, 40] width 427 height 15
click at [75, 39] on div "Overview" at bounding box center [78, 39] width 17 height 5
click at [65, 13] on icon at bounding box center [66, 15] width 2 height 4
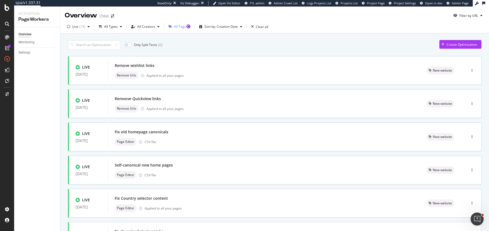
click at [182, 26] on div "All Tags" at bounding box center [180, 26] width 12 height 3
click at [139, 27] on div "All Creators" at bounding box center [146, 26] width 18 height 3
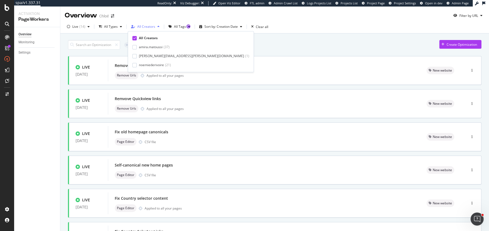
click at [139, 27] on div "All Creators" at bounding box center [146, 26] width 18 height 3
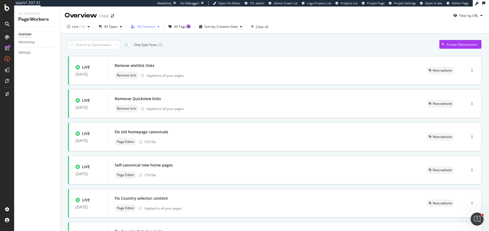
click at [139, 27] on div "All Creators" at bounding box center [146, 26] width 18 height 3
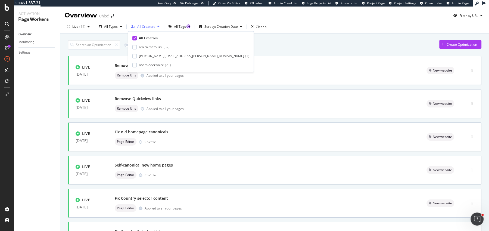
click at [139, 27] on div "All Creators" at bounding box center [146, 26] width 18 height 3
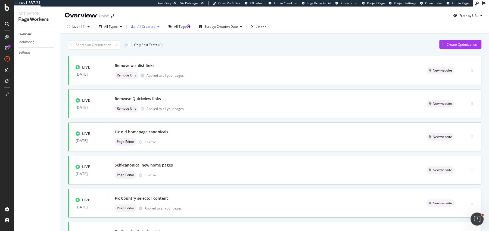
click at [139, 27] on div "All Creators" at bounding box center [146, 26] width 18 height 3
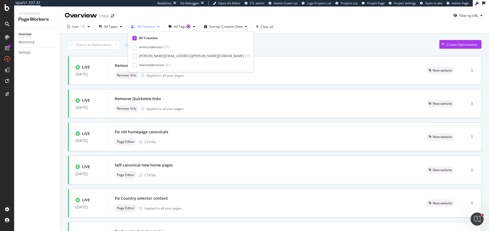
click at [140, 27] on div "All Creators" at bounding box center [146, 26] width 18 height 3
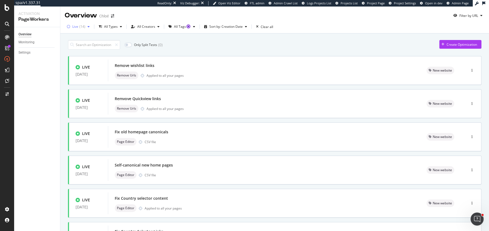
click at [72, 27] on div "button" at bounding box center [69, 26] width 8 height 3
click at [80, 25] on div "( 14 )" at bounding box center [82, 26] width 6 height 3
click at [88, 31] on div "Live ( 14 ) All Types All Creators All Tags Sort by: Creation Date Clear all" at bounding box center [274, 27] width 429 height 11
click at [82, 27] on div "( 14 )" at bounding box center [82, 26] width 6 height 3
click at [72, 45] on div at bounding box center [71, 47] width 4 height 4
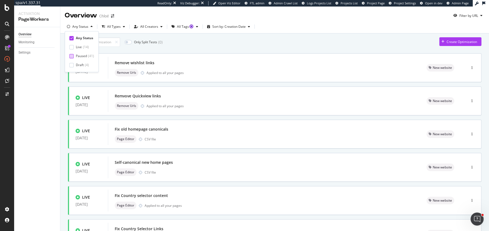
click at [72, 55] on div at bounding box center [71, 56] width 4 height 4
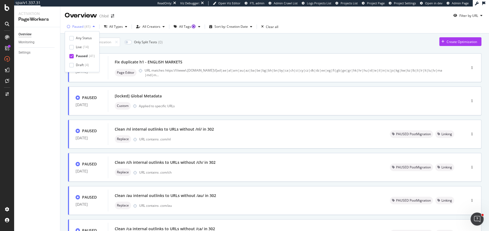
click at [73, 28] on div "Paused" at bounding box center [77, 26] width 11 height 3
click at [194, 81] on div "PAUSED 01 Aug. 2025 Fix duplicate h1 - ENGLISH MARKETS Page Editor URL matches …" at bounding box center [275, 67] width 414 height 29
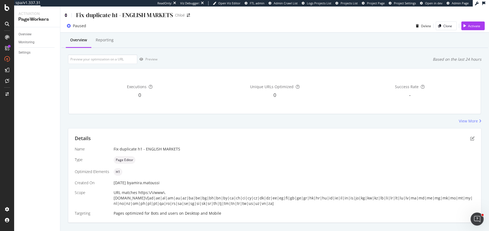
click at [66, 16] on icon at bounding box center [66, 15] width 2 height 4
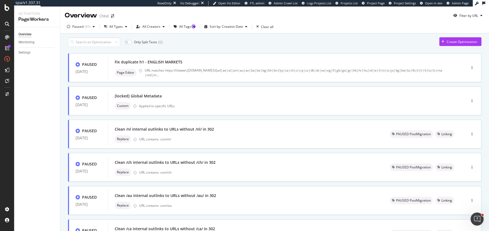
click at [169, 45] on div "Only Split Tests ( 0 ) Create Optimization" at bounding box center [275, 42] width 414 height 10
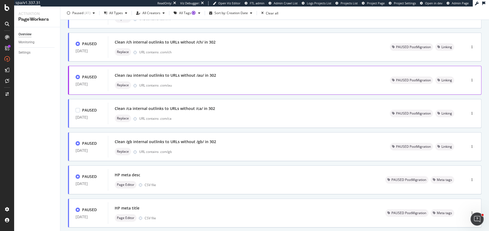
scroll to position [187, 0]
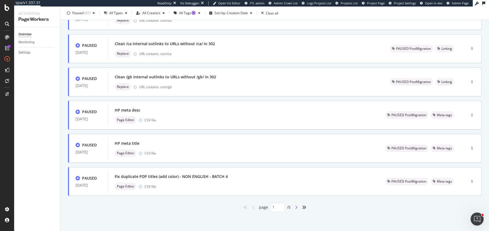
click at [298, 206] on icon "angle-right" at bounding box center [296, 207] width 3 height 4
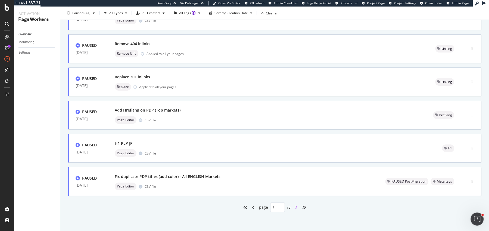
type input "2"
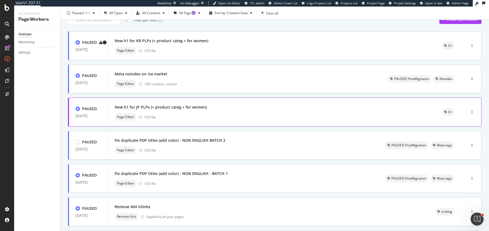
scroll to position [41, 0]
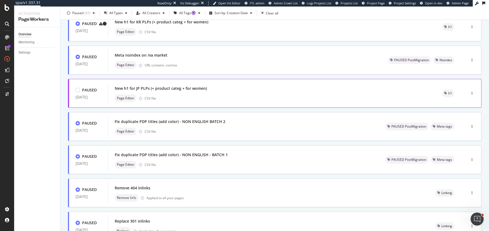
click at [214, 102] on div "Page Editor CSV file" at bounding box center [272, 98] width 314 height 8
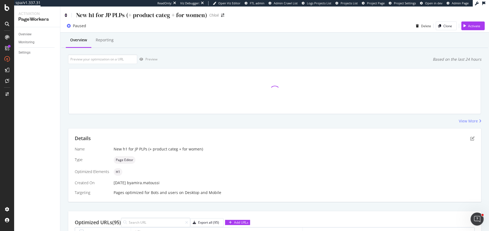
click at [66, 15] on icon at bounding box center [66, 15] width 2 height 4
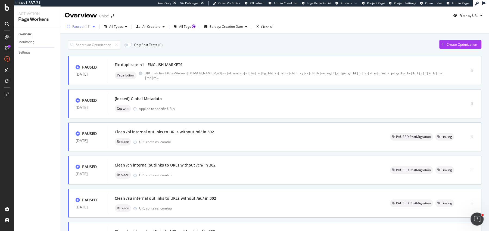
click at [85, 27] on div "( 41 )" at bounding box center [88, 26] width 6 height 3
click at [72, 56] on icon at bounding box center [71, 56] width 2 height 3
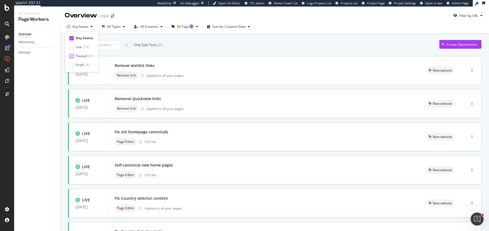
click at [225, 33] on div "Any Status All Types All Creators All Tags Sort by: Creation Date" at bounding box center [274, 27] width 429 height 11
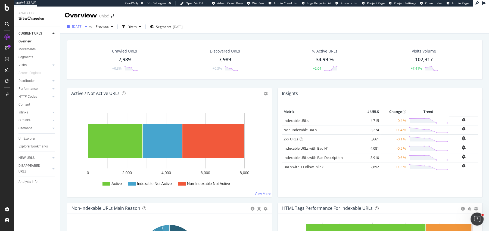
click at [83, 28] on span "[DATE]" at bounding box center [77, 26] width 11 height 5
click at [95, 62] on div "[DATE]" at bounding box center [87, 61] width 29 height 5
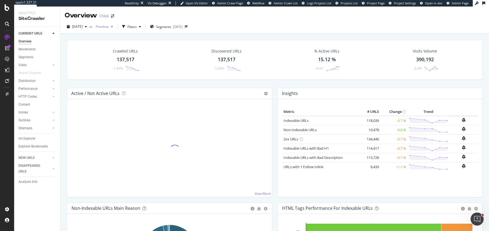
click at [115, 28] on div "button" at bounding box center [112, 26] width 7 height 3
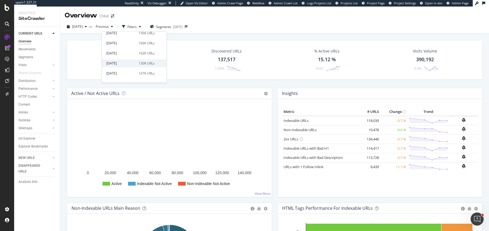
scroll to position [162, 0]
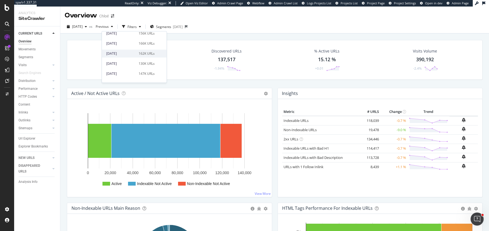
click at [126, 55] on div "[DATE]" at bounding box center [120, 53] width 29 height 5
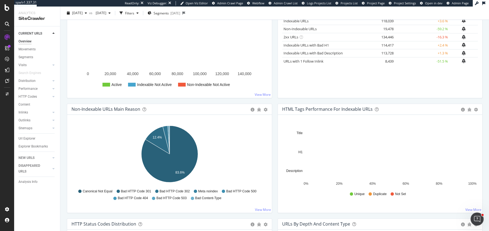
scroll to position [100, 0]
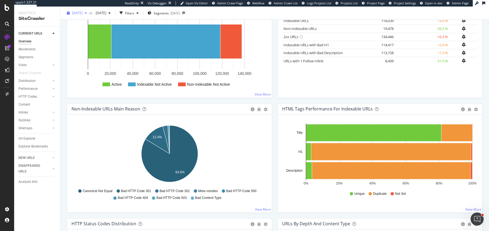
click at [83, 13] on span "[DATE]" at bounding box center [77, 13] width 11 height 5
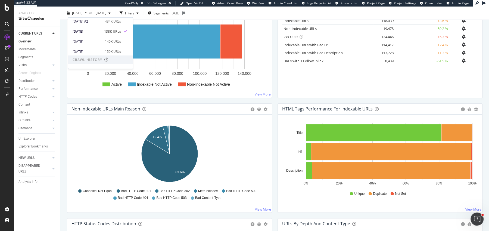
scroll to position [76, 0]
click at [98, 41] on div "[DATE] 140K URLs" at bounding box center [100, 37] width 65 height 8
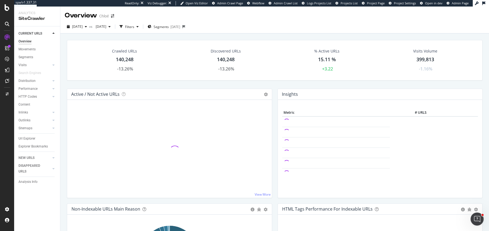
scroll to position [19, 0]
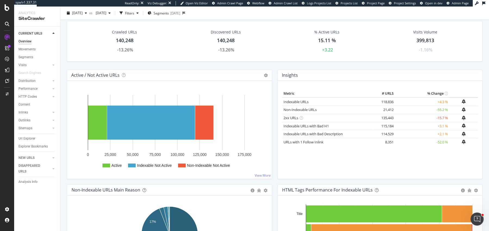
drag, startPoint x: 32, startPoint y: 95, endPoint x: 224, endPoint y: 141, distance: 197.7
click at [32, 95] on div "HTTP Codes" at bounding box center [27, 97] width 18 height 6
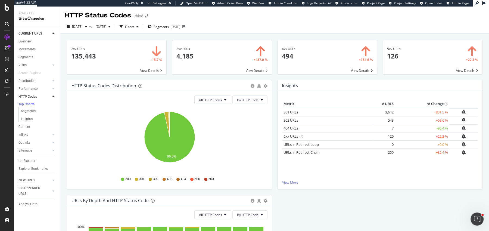
click at [439, 113] on td "+831.5 %" at bounding box center [422, 112] width 54 height 8
click at [274, 76] on div "3xx URLs × Close Chart main-metric-code-3xx - API Requests List Area Type Reque…" at bounding box center [221, 60] width 105 height 40
click at [438, 120] on td "+68.6 %" at bounding box center [422, 120] width 54 height 8
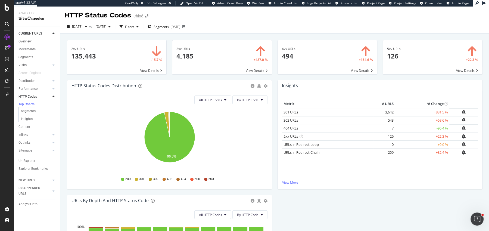
click at [438, 120] on td "+68.6 %" at bounding box center [422, 120] width 54 height 8
click at [439, 127] on td "-96.4 %" at bounding box center [422, 128] width 54 height 8
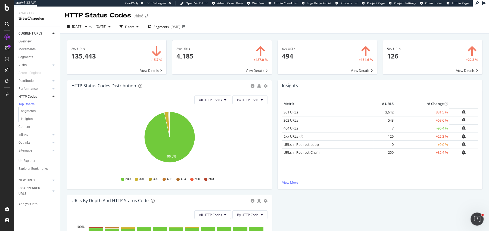
click at [381, 206] on div "HTTP Status Codes Distribution Pie Table Export as CSV Add to Custom Report All…" at bounding box center [274, 195] width 421 height 230
click at [283, 175] on div "Metric # URLS % Change 301 URLs × Close Chart - API Requests List Area Type Req…" at bounding box center [380, 140] width 196 height 80
click at [443, 121] on td "+68.6 %" at bounding box center [422, 120] width 54 height 8
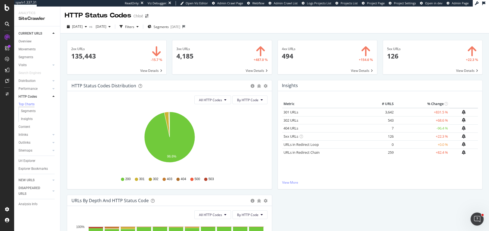
click at [387, 215] on div "HTTP Status Codes Distribution Pie Table Export as CSV Add to Custom Report All…" at bounding box center [274, 195] width 421 height 230
click at [442, 113] on td "+831.5 %" at bounding box center [422, 112] width 54 height 8
click at [274, 79] on div "3xx URLs × Close Chart main-metric-code-3xx - API Requests List Area Type Reque…" at bounding box center [221, 60] width 105 height 40
click at [106, 25] on span "[DATE]" at bounding box center [100, 26] width 13 height 5
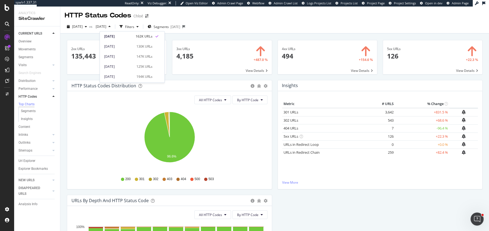
scroll to position [175, 0]
click at [125, 54] on div "[DATE] 130K URLs" at bounding box center [132, 51] width 65 height 8
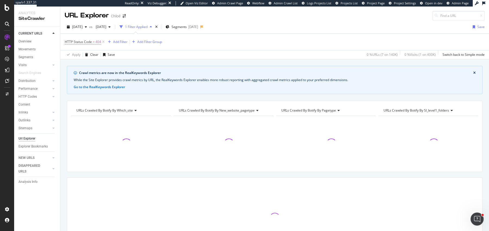
scroll to position [6, 0]
